Goal: Task Accomplishment & Management: Complete application form

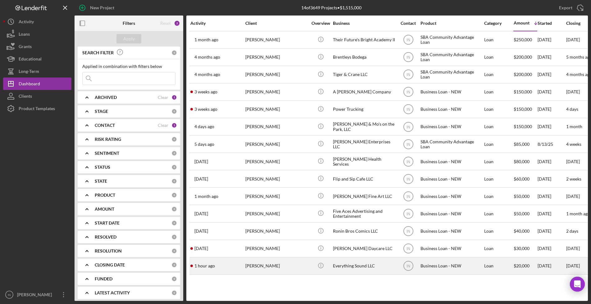
click at [269, 266] on div "[PERSON_NAME]" at bounding box center [276, 266] width 62 height 16
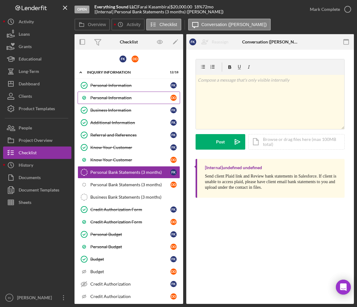
click at [118, 102] on link "Personal Information D D" at bounding box center [129, 98] width 102 height 12
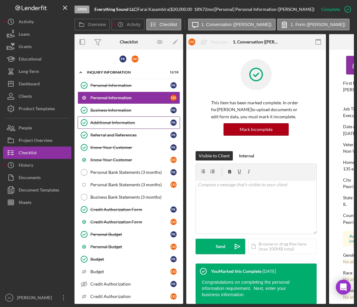
click at [126, 122] on div "Additional Information" at bounding box center [130, 122] width 80 height 5
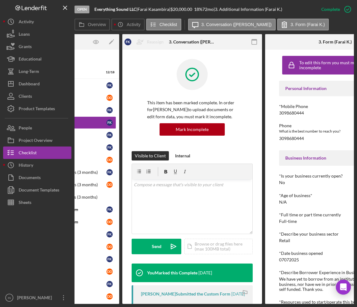
scroll to position [0, 37]
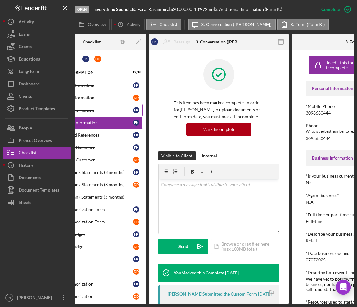
click at [99, 111] on div "Business Information" at bounding box center [93, 110] width 80 height 5
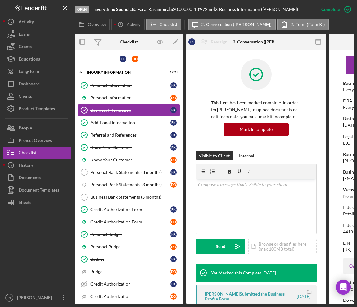
drag, startPoint x: 268, startPoint y: 301, endPoint x: 296, endPoint y: 304, distance: 28.1
click at [296, 304] on div "Open Everything Sound LLC | Farai Kasambira | $20,000.00 18 % 72 mo | 2. Busine…" at bounding box center [178, 153] width 357 height 307
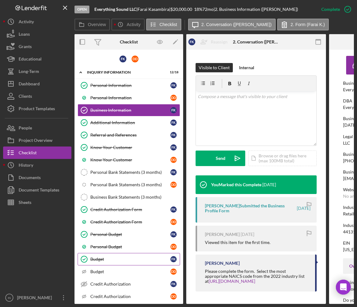
scroll to position [77, 0]
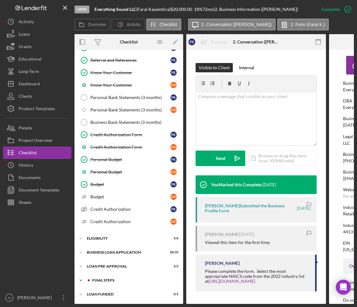
click at [116, 279] on div "FINAL STEPS" at bounding box center [133, 281] width 83 height 4
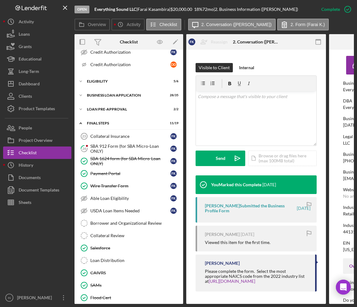
scroll to position [271, 0]
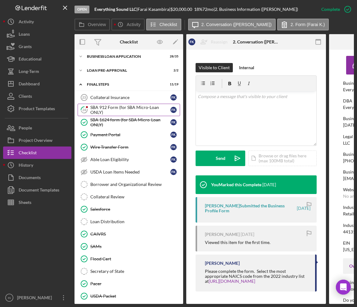
click at [111, 109] on div "SBA 912 Form (for SBA Micro-Loan ONLY)" at bounding box center [130, 110] width 80 height 10
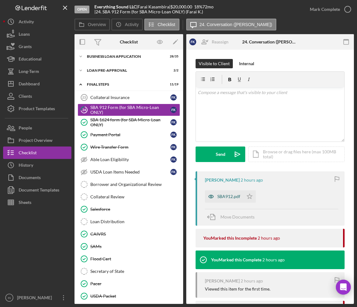
click at [233, 197] on div "SBA912.pdf" at bounding box center [228, 196] width 23 height 5
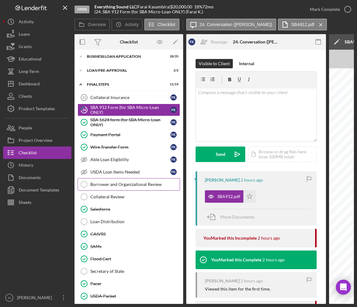
click at [112, 182] on div "Borrower and Organizational Review" at bounding box center [134, 184] width 89 height 5
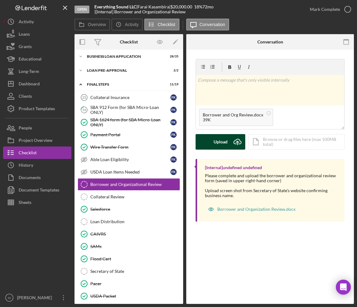
click at [220, 142] on div "Upload" at bounding box center [221, 142] width 14 height 16
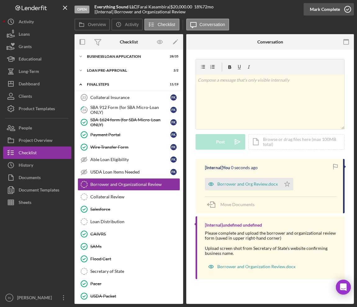
click at [338, 11] on div "Mark Complete" at bounding box center [325, 9] width 30 height 12
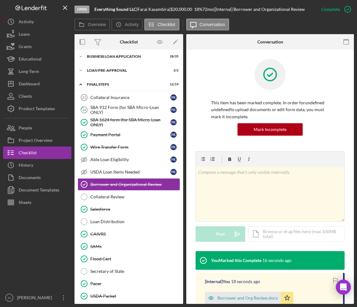
click at [179, 289] on div "Collateral Insurance 23 Collateral Insurance F K 24 SBA 912 Form (for SBA Micro…" at bounding box center [129, 210] width 109 height 239
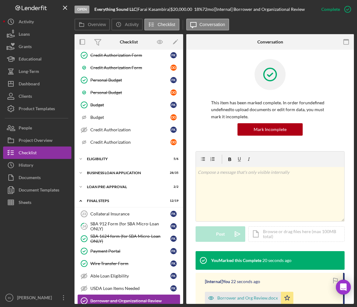
scroll to position [232, 0]
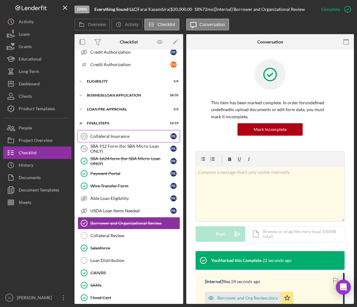
click at [107, 134] on div "Collateral Insurance" at bounding box center [130, 136] width 80 height 5
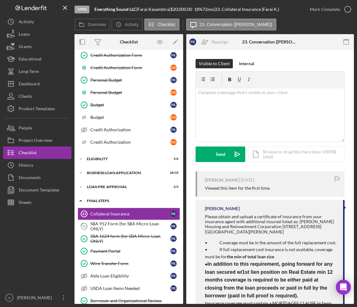
scroll to position [116, 0]
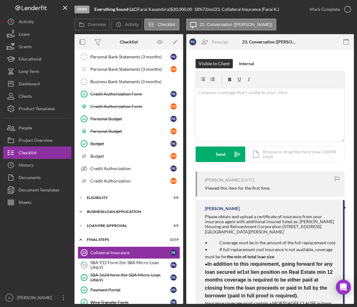
click at [125, 210] on div "BUSINESS LOAN APPLICATION" at bounding box center [131, 212] width 88 height 4
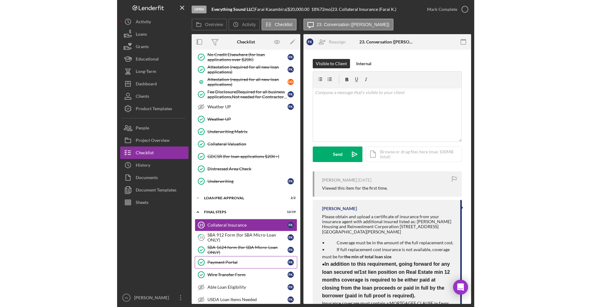
scroll to position [698, 0]
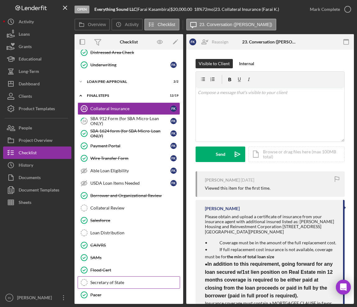
click at [113, 282] on div "Secretary of State" at bounding box center [134, 282] width 89 height 5
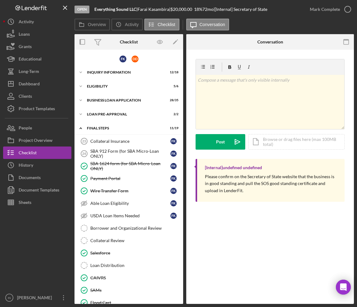
scroll to position [87, 0]
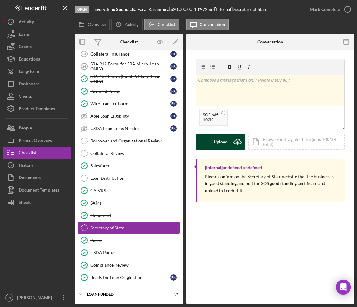
click at [230, 146] on icon "Icon/Upload" at bounding box center [238, 142] width 16 height 16
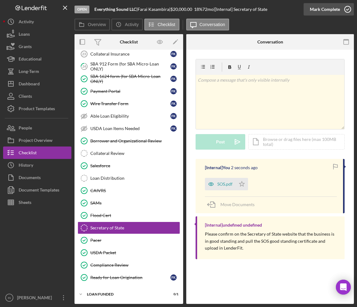
click at [334, 9] on div "Mark Complete" at bounding box center [325, 9] width 30 height 12
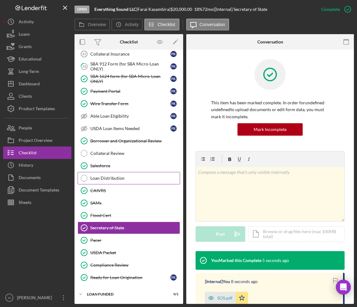
click at [126, 179] on div "Loan Distribution" at bounding box center [134, 178] width 89 height 5
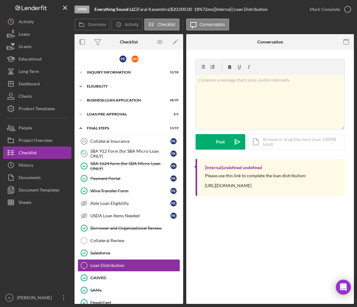
click at [110, 84] on div "ELIGIBILITY" at bounding box center [131, 86] width 88 height 4
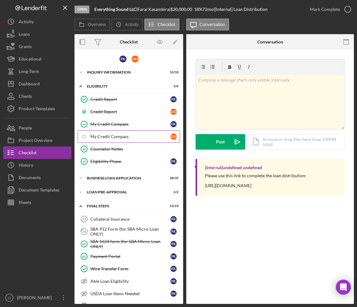
click at [125, 136] on div "My Credit Compass" at bounding box center [130, 136] width 80 height 5
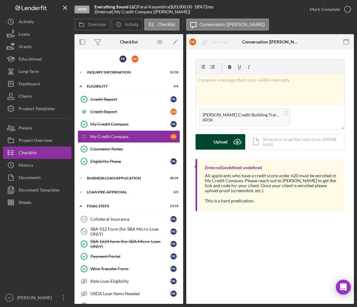
click at [225, 143] on div "Upload" at bounding box center [221, 142] width 14 height 16
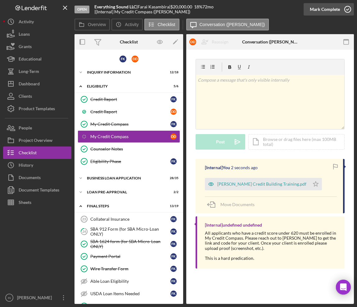
click at [339, 9] on div "Mark Complete" at bounding box center [325, 9] width 30 height 12
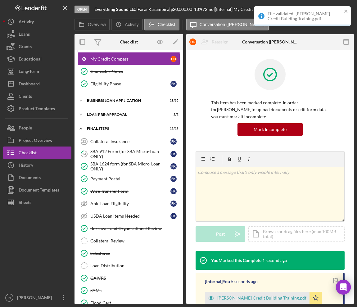
scroll to position [116, 0]
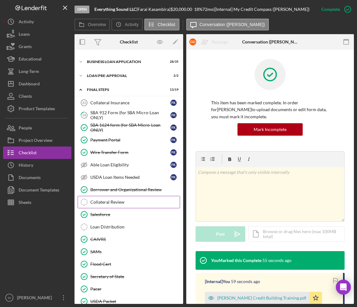
click at [127, 203] on div "Collateral Review" at bounding box center [134, 202] width 89 height 5
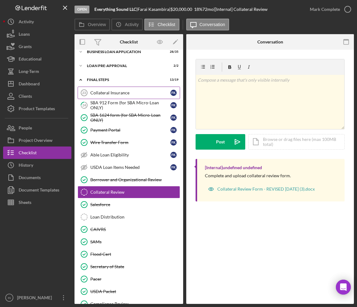
scroll to position [88, 0]
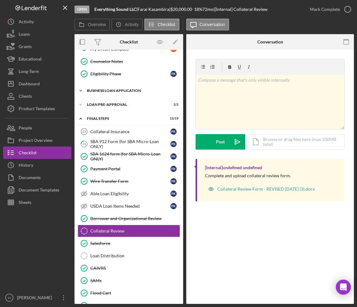
click at [109, 87] on div "Icon/Expander BUSINESS LOAN APPLICATION 28 / 35" at bounding box center [129, 90] width 109 height 12
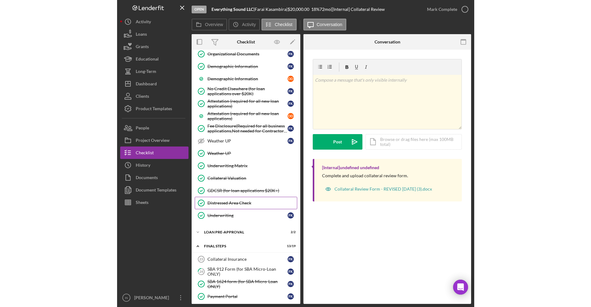
scroll to position [320, 0]
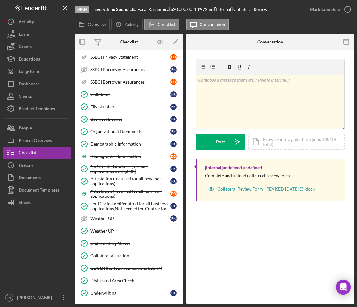
click at [308, 247] on div "Collateral Review Collateral Review v Color teal Color pink Remove color Add ro…" at bounding box center [270, 177] width 168 height 254
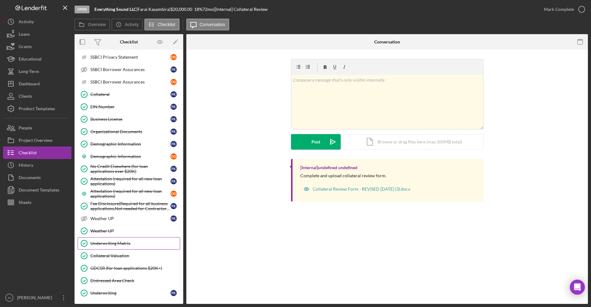
scroll to position [553, 0]
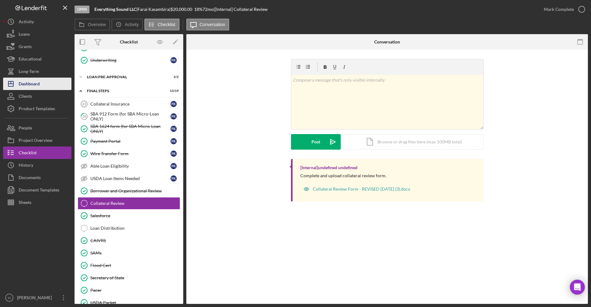
click at [41, 83] on button "Icon/Dashboard Dashboard" at bounding box center [37, 84] width 68 height 12
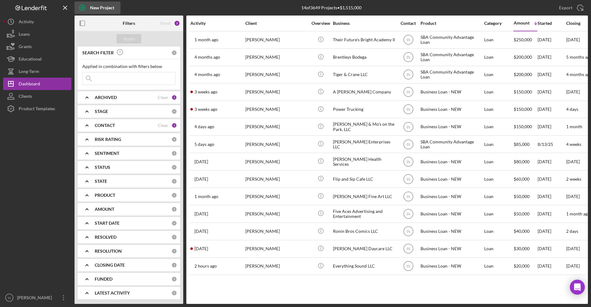
click at [92, 6] on div "New Project" at bounding box center [102, 8] width 24 height 12
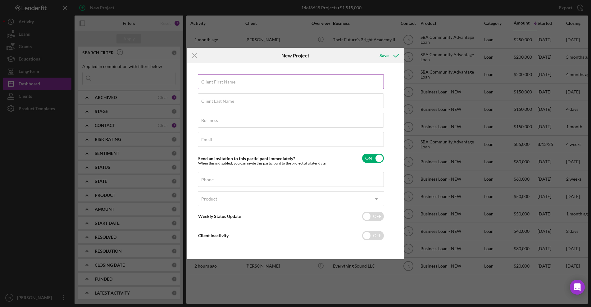
click at [254, 80] on div "Client First Name Required" at bounding box center [291, 82] width 186 height 16
type input "[PERSON_NAME]"
type input "Jordan"
click at [210, 120] on label "Business" at bounding box center [209, 120] width 17 height 5
click at [210, 120] on input "Business" at bounding box center [291, 120] width 186 height 15
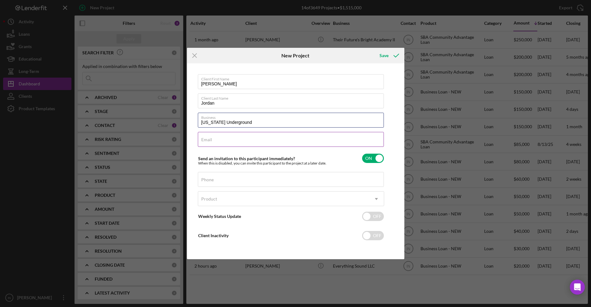
type input "[US_STATE] Underground"
click at [233, 140] on input "Email" at bounding box center [291, 139] width 186 height 15
type input "[PERSON_NAME][EMAIL_ADDRESS][DOMAIN_NAME]"
click at [237, 181] on div "Phone" at bounding box center [291, 180] width 186 height 16
click at [210, 200] on div "Product" at bounding box center [209, 199] width 16 height 5
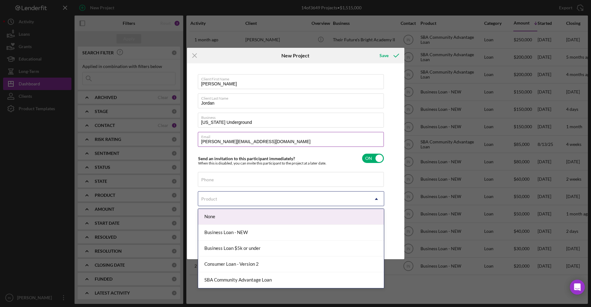
click at [270, 140] on input "[PERSON_NAME][EMAIL_ADDRESS][DOMAIN_NAME]" at bounding box center [291, 139] width 186 height 15
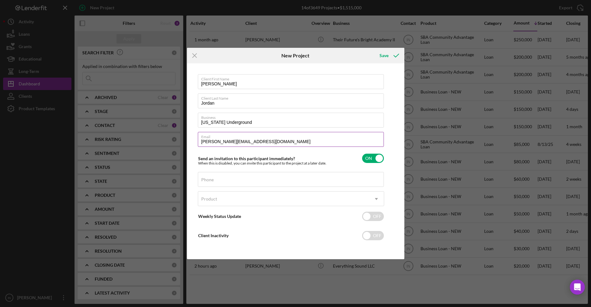
click at [270, 140] on input "[PERSON_NAME][EMAIL_ADDRESS][DOMAIN_NAME]" at bounding box center [291, 139] width 186 height 15
click at [228, 180] on input "Phone" at bounding box center [291, 179] width 186 height 15
paste input "[PHONE_NUMBER]"
type input "[PHONE_NUMBER]"
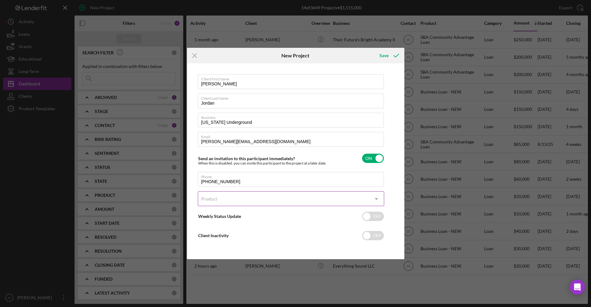
click at [228, 201] on div "Product" at bounding box center [283, 199] width 171 height 14
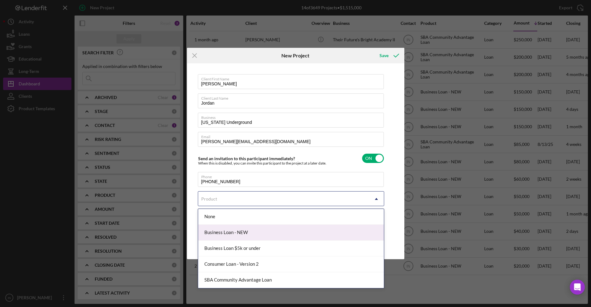
click at [256, 233] on div "Business Loan - NEW" at bounding box center [291, 233] width 186 height 16
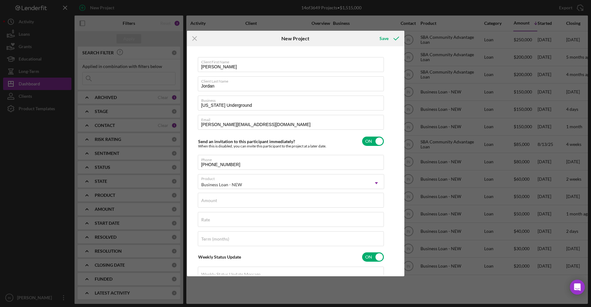
checkbox input "true"
click at [219, 199] on div "Amount" at bounding box center [291, 201] width 186 height 16
click at [357, 119] on div "Icon/Menu Close New Project Save Client First Name [PERSON_NAME] Client Last Na…" at bounding box center [295, 153] width 591 height 307
click at [216, 205] on input "Amount" at bounding box center [291, 200] width 186 height 15
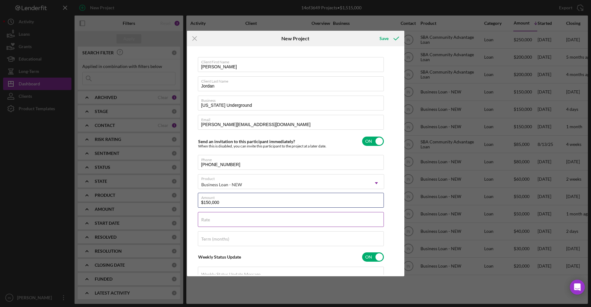
type input "$150,000"
click at [221, 224] on input "Rate" at bounding box center [291, 219] width 186 height 15
type input "10.000%"
click at [210, 239] on label "Term (months)" at bounding box center [215, 239] width 28 height 5
click at [210, 239] on input "Term (months)" at bounding box center [291, 238] width 186 height 15
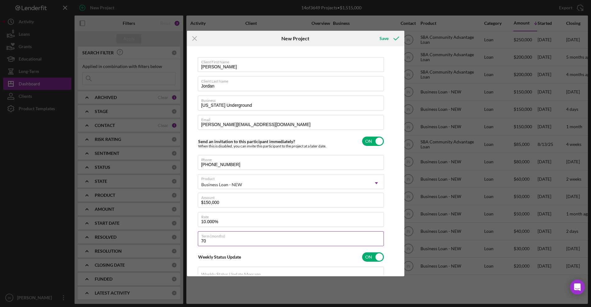
type input "7"
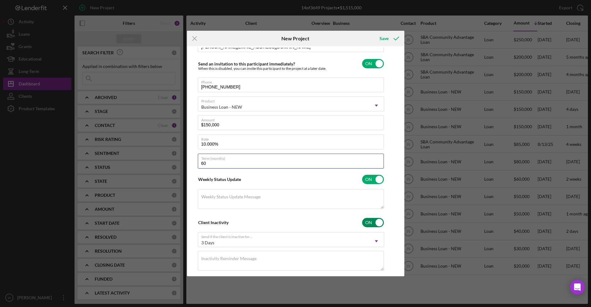
scroll to position [90, 0]
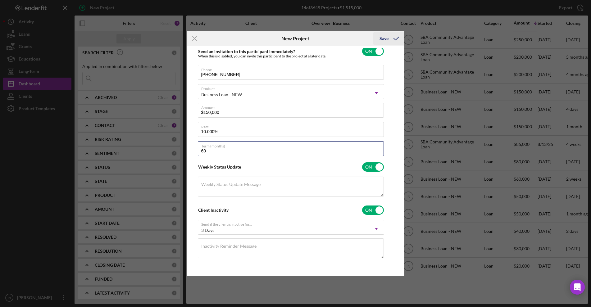
type input "60"
click at [357, 38] on div "Save" at bounding box center [383, 38] width 9 height 12
checkbox input "false"
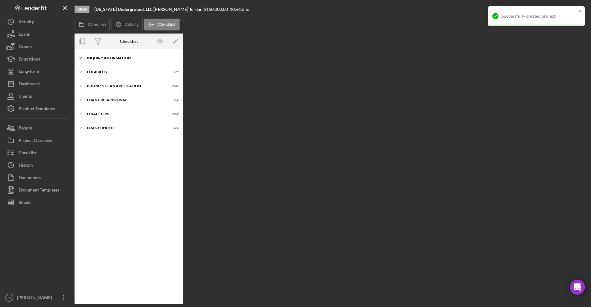
click at [121, 59] on div "INQUIRY INFORMATION" at bounding box center [131, 58] width 88 height 4
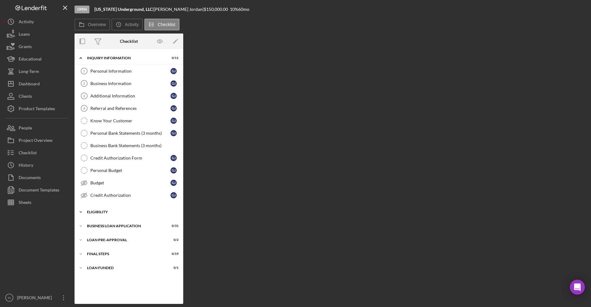
click at [100, 211] on div "ELIGIBILITY" at bounding box center [131, 212] width 88 height 4
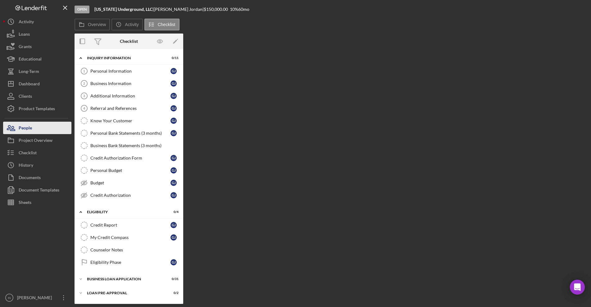
click at [35, 126] on button "People" at bounding box center [37, 128] width 68 height 12
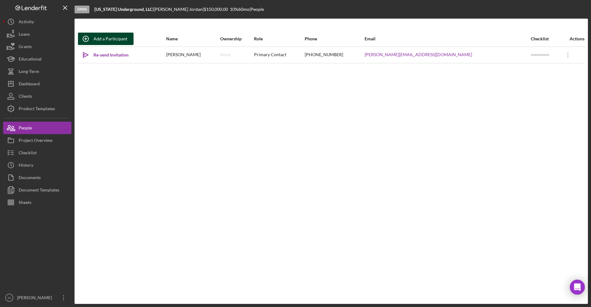
click at [102, 36] on div "Add a Participant" at bounding box center [110, 39] width 34 height 12
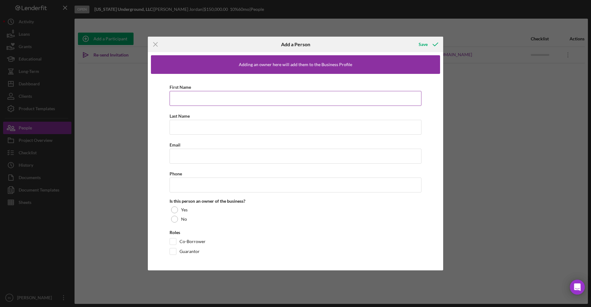
click at [192, 98] on input "First Name" at bounding box center [296, 98] width 252 height 15
type input "[PERSON_NAME]"
type input "Jordan"
click at [177, 156] on input "Email" at bounding box center [296, 156] width 252 height 15
click at [179, 155] on input "Email" at bounding box center [296, 156] width 252 height 15
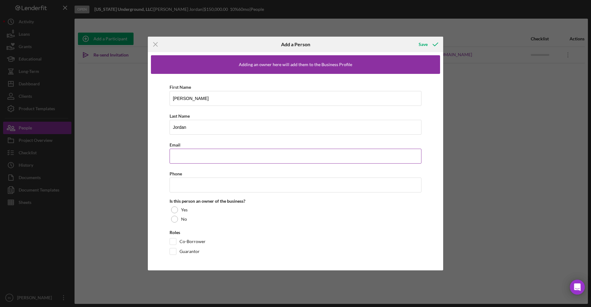
paste input "[PERSON_NAME][EMAIL_ADDRESS][DOMAIN_NAME]"
type input "[PERSON_NAME][EMAIL_ADDRESS][DOMAIN_NAME]"
click at [194, 182] on input "Phone" at bounding box center [296, 185] width 252 height 15
paste input "[PHONE_NUMBER]"
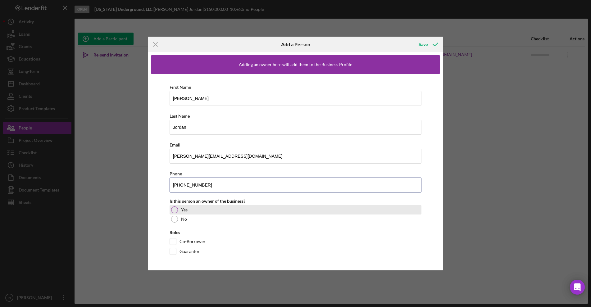
type input "[PHONE_NUMBER]"
click at [180, 209] on div "Yes" at bounding box center [296, 209] width 252 height 9
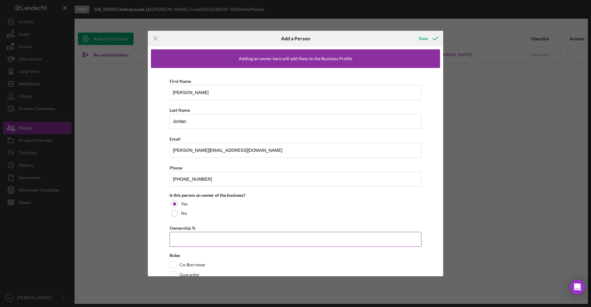
scroll to position [17, 0]
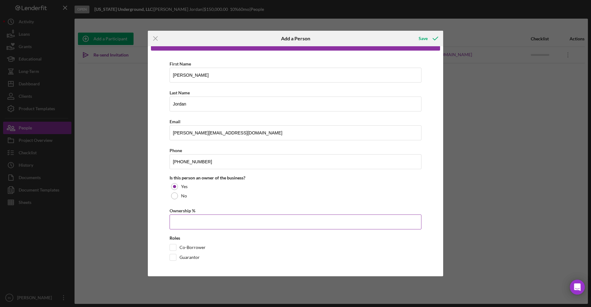
click at [189, 219] on input "Ownership %" at bounding box center [296, 222] width 252 height 15
type input "85.00%"
click at [177, 255] on div "Guarantor" at bounding box center [296, 259] width 252 height 10
click at [170, 244] on input "Co-Borrower" at bounding box center [173, 247] width 6 height 6
checkbox input "true"
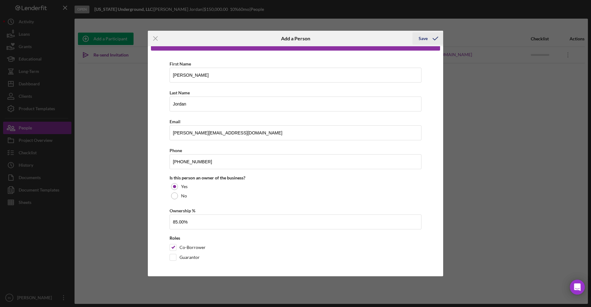
click at [357, 34] on div "Save" at bounding box center [423, 38] width 9 height 12
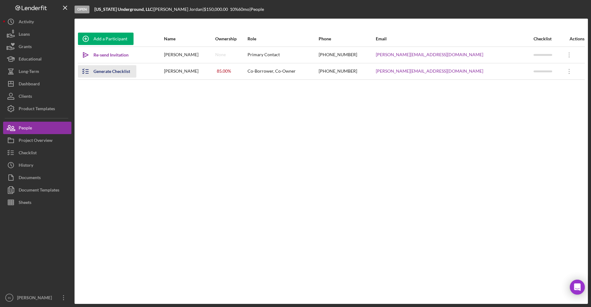
click at [106, 67] on div "Generate Checklist" at bounding box center [111, 71] width 37 height 12
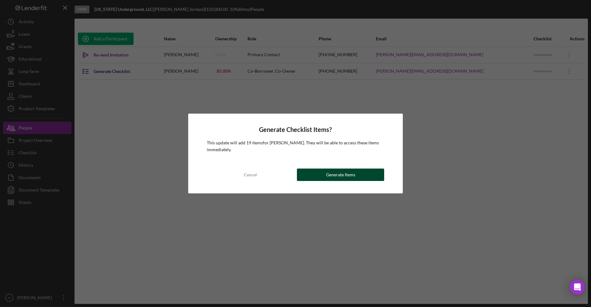
click at [352, 172] on div "Generate Items" at bounding box center [340, 175] width 29 height 12
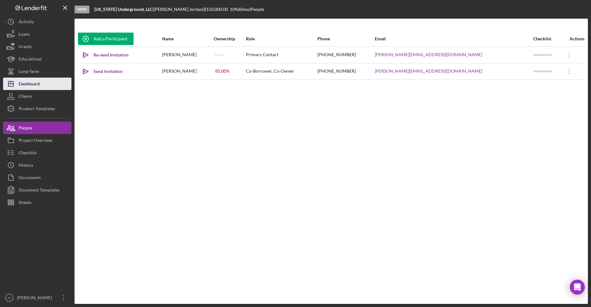
click at [32, 80] on div "Dashboard" at bounding box center [29, 85] width 21 height 14
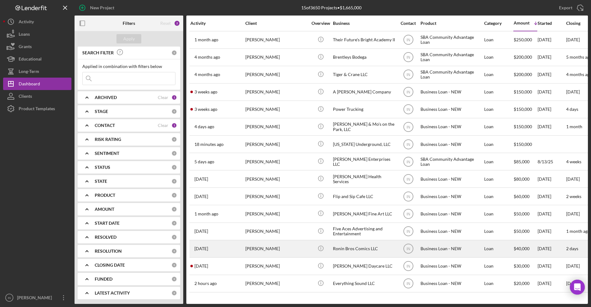
click at [285, 247] on div "[PERSON_NAME]" at bounding box center [276, 249] width 62 height 16
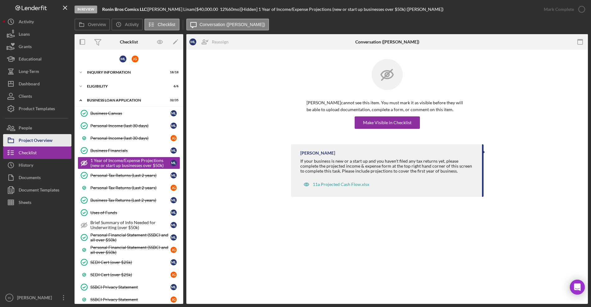
click at [39, 140] on div "Project Overview" at bounding box center [36, 141] width 34 height 14
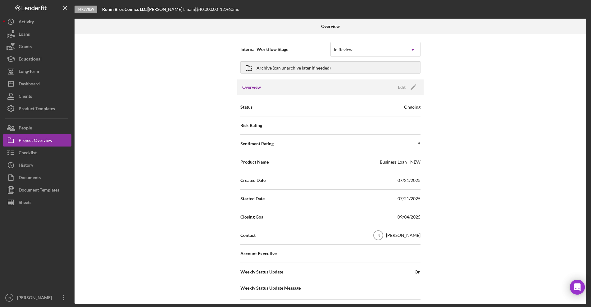
click at [357, 37] on div "Internal Workflow Stage In Review Icon/Dropdown Arrow Archive (can unarchive la…" at bounding box center [331, 169] width 512 height 270
click at [357, 49] on div "In Review" at bounding box center [368, 50] width 75 height 14
click at [305, 65] on div "Archive (can unarchive later if needed)" at bounding box center [293, 67] width 74 height 11
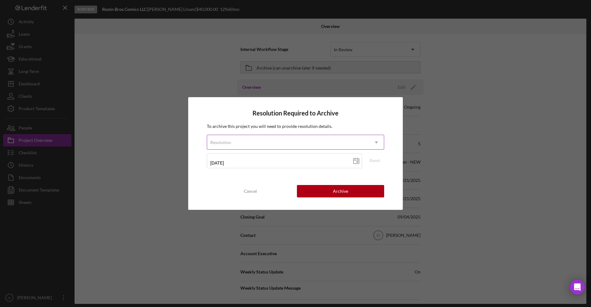
click at [269, 145] on div "Resolution" at bounding box center [288, 142] width 162 height 14
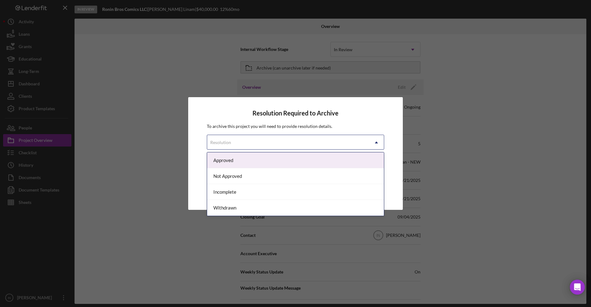
click at [247, 161] on div "Approved" at bounding box center [295, 160] width 177 height 16
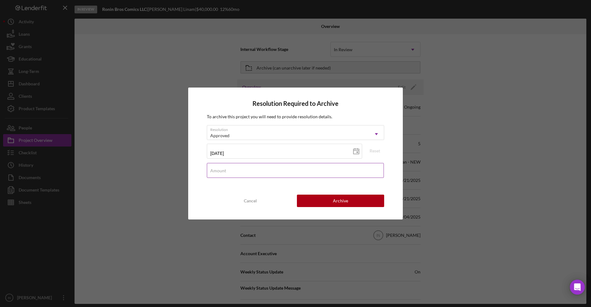
click at [249, 167] on div "Amount" at bounding box center [295, 171] width 177 height 16
type input "$40,000"
click at [332, 202] on button "Archive" at bounding box center [340, 201] width 87 height 12
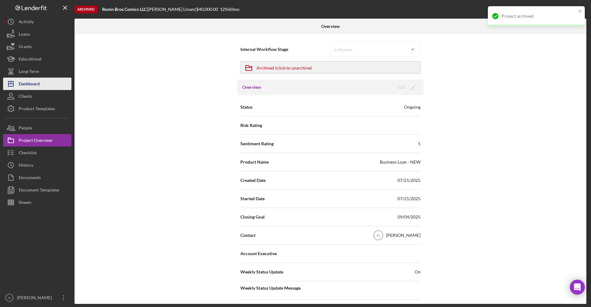
click at [27, 81] on div "Dashboard" at bounding box center [29, 85] width 21 height 14
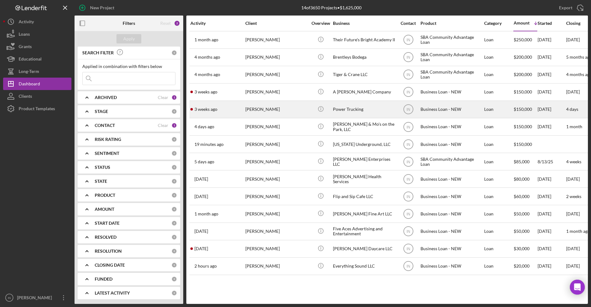
click at [274, 110] on div "[PERSON_NAME]" at bounding box center [276, 109] width 62 height 16
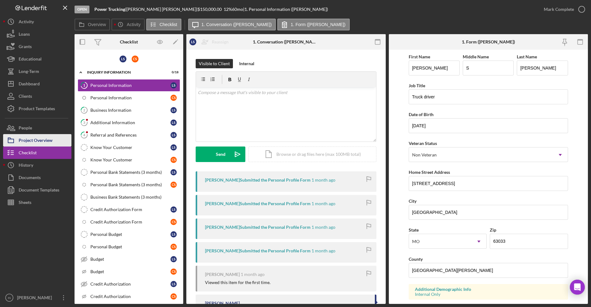
click at [32, 139] on div "Project Overview" at bounding box center [36, 141] width 34 height 14
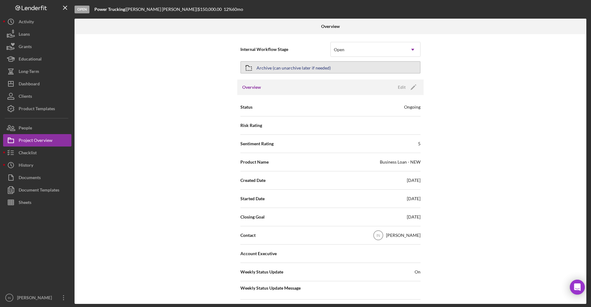
click at [301, 70] on div "Archive (can unarchive later if needed)" at bounding box center [293, 67] width 74 height 11
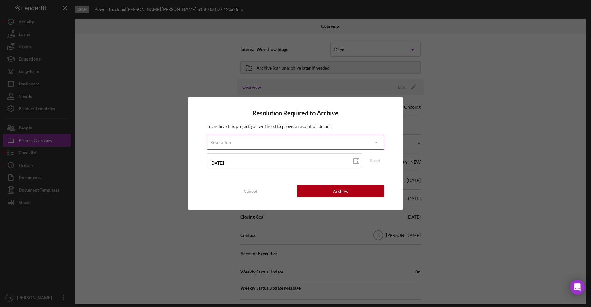
click at [286, 145] on div "Resolution" at bounding box center [288, 142] width 162 height 14
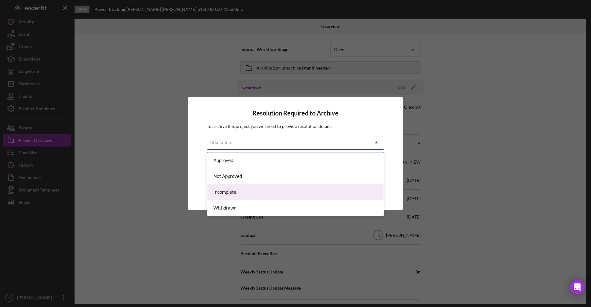
click at [263, 189] on div "Incomplete" at bounding box center [295, 192] width 177 height 16
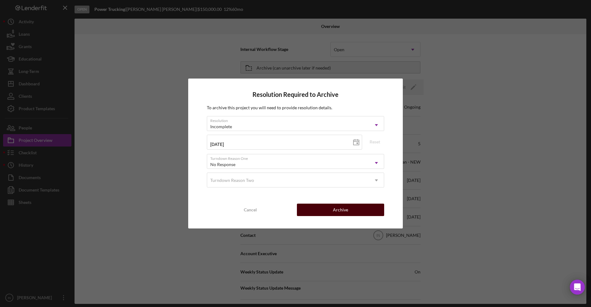
click at [329, 205] on button "Archive" at bounding box center [340, 210] width 87 height 12
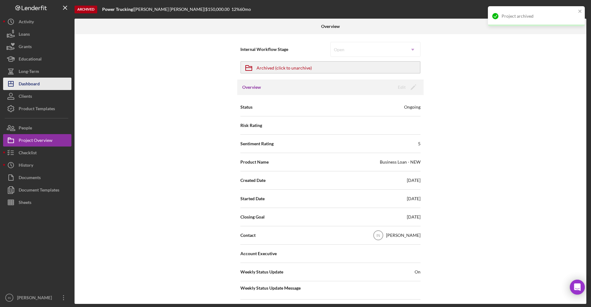
click at [34, 85] on div "Dashboard" at bounding box center [29, 85] width 21 height 14
